Goal: Information Seeking & Learning: Learn about a topic

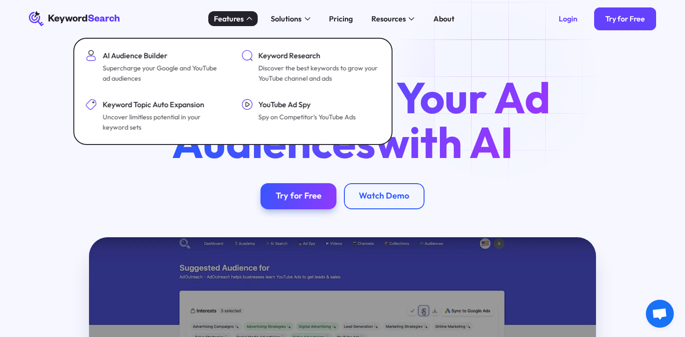
click at [232, 20] on div "Features" at bounding box center [229, 18] width 30 height 11
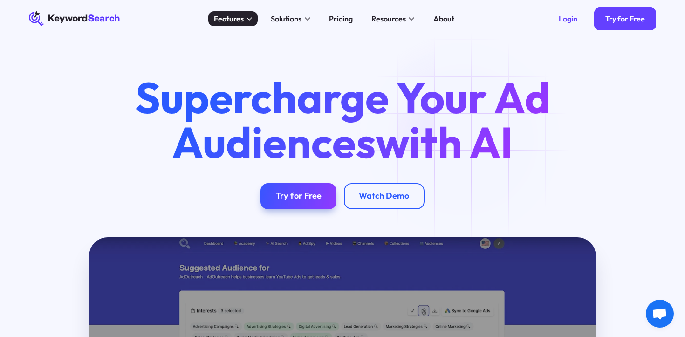
click at [232, 20] on div "Features" at bounding box center [229, 18] width 30 height 11
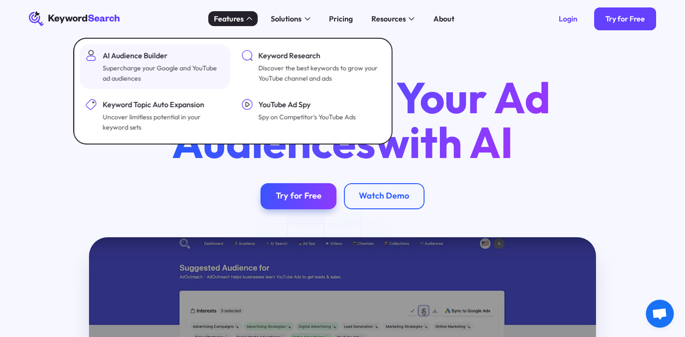
click at [194, 72] on div "Supercharge your Google and YouTube ad audiences" at bounding box center [162, 73] width 120 height 20
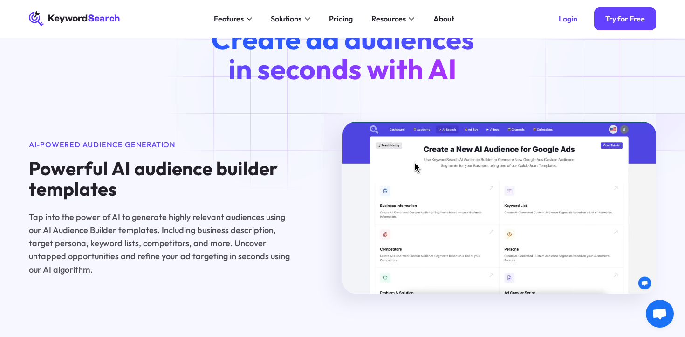
scroll to position [548, 0]
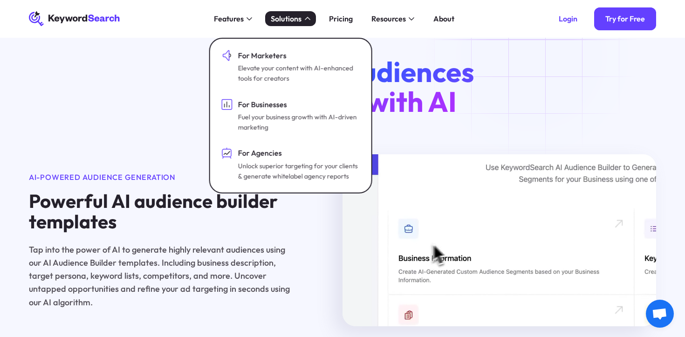
click at [300, 18] on div "Solutions" at bounding box center [286, 18] width 31 height 11
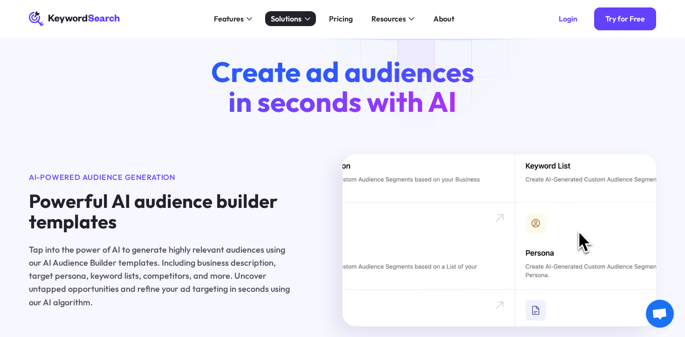
click at [297, 21] on div "Solutions" at bounding box center [286, 18] width 31 height 11
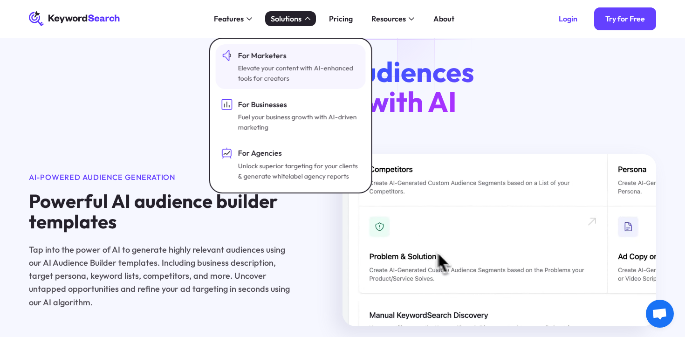
click at [279, 51] on div "For Marketers" at bounding box center [298, 55] width 120 height 11
